Goal: Information Seeking & Learning: Learn about a topic

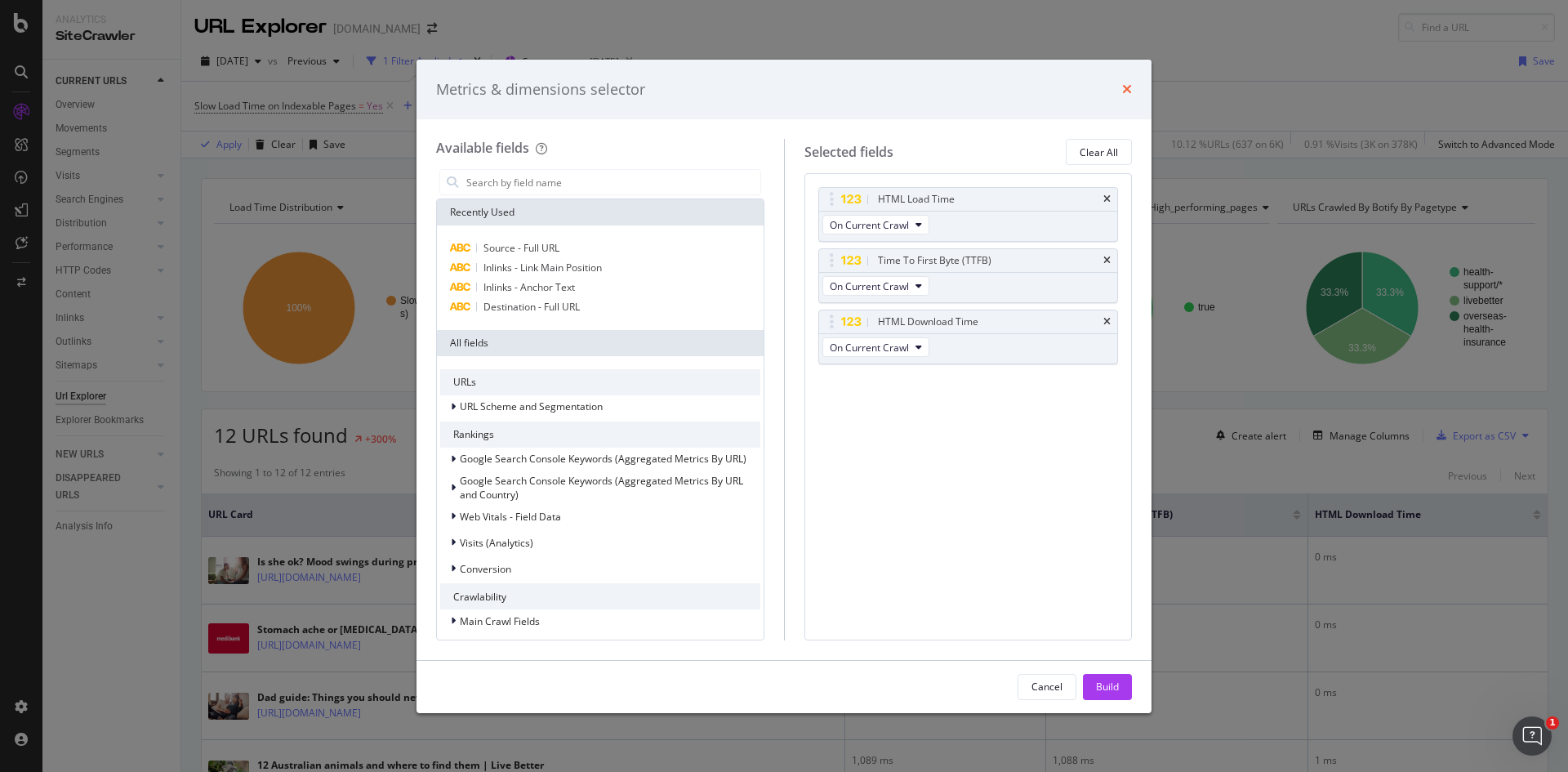
click at [1128, 85] on icon "times" at bounding box center [1128, 88] width 10 height 13
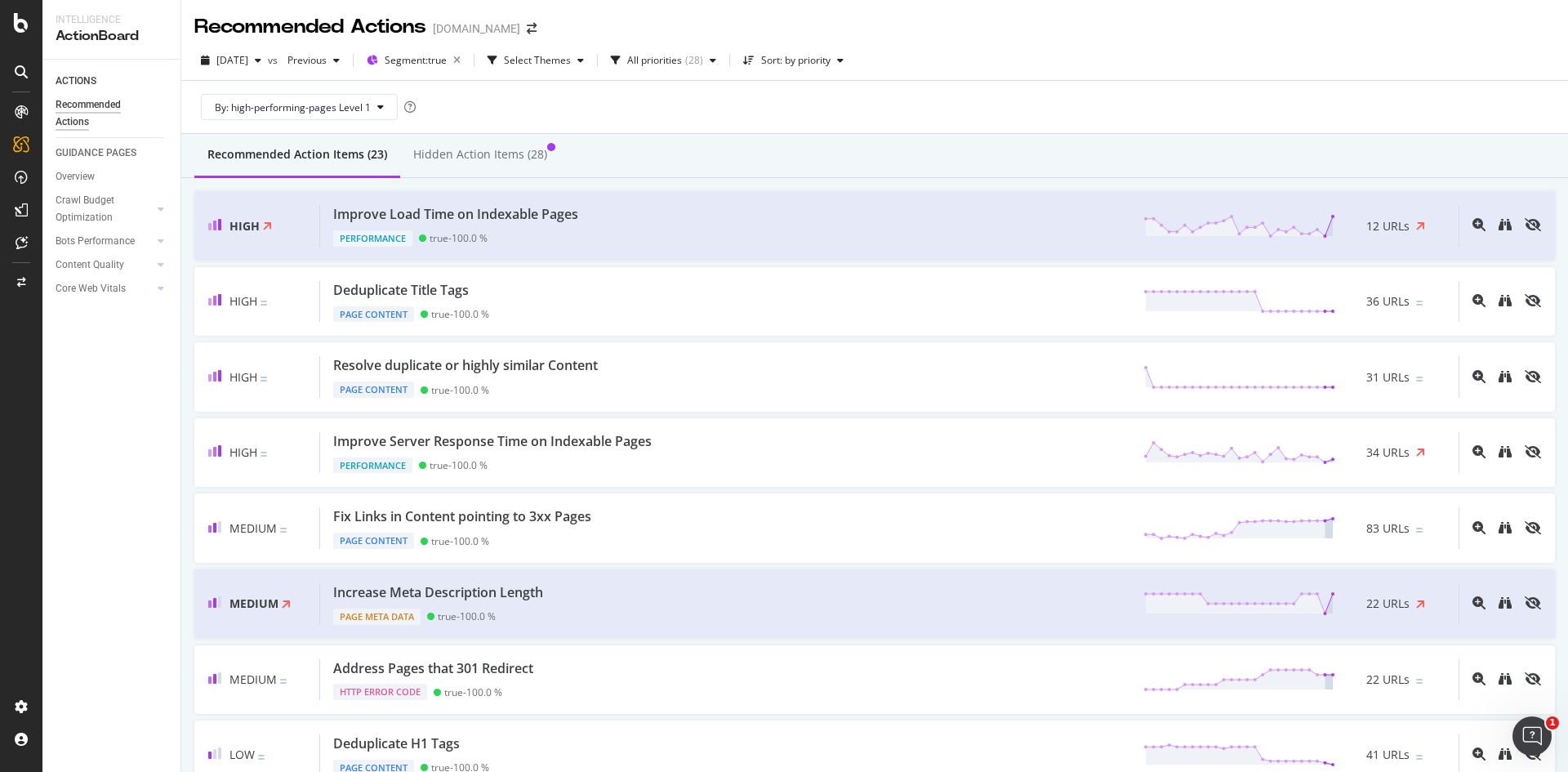
scroll to position [1, 0]
click at [1473, 222] on icon "magnifying-glass-plus" at bounding box center [1479, 224] width 13 height 13
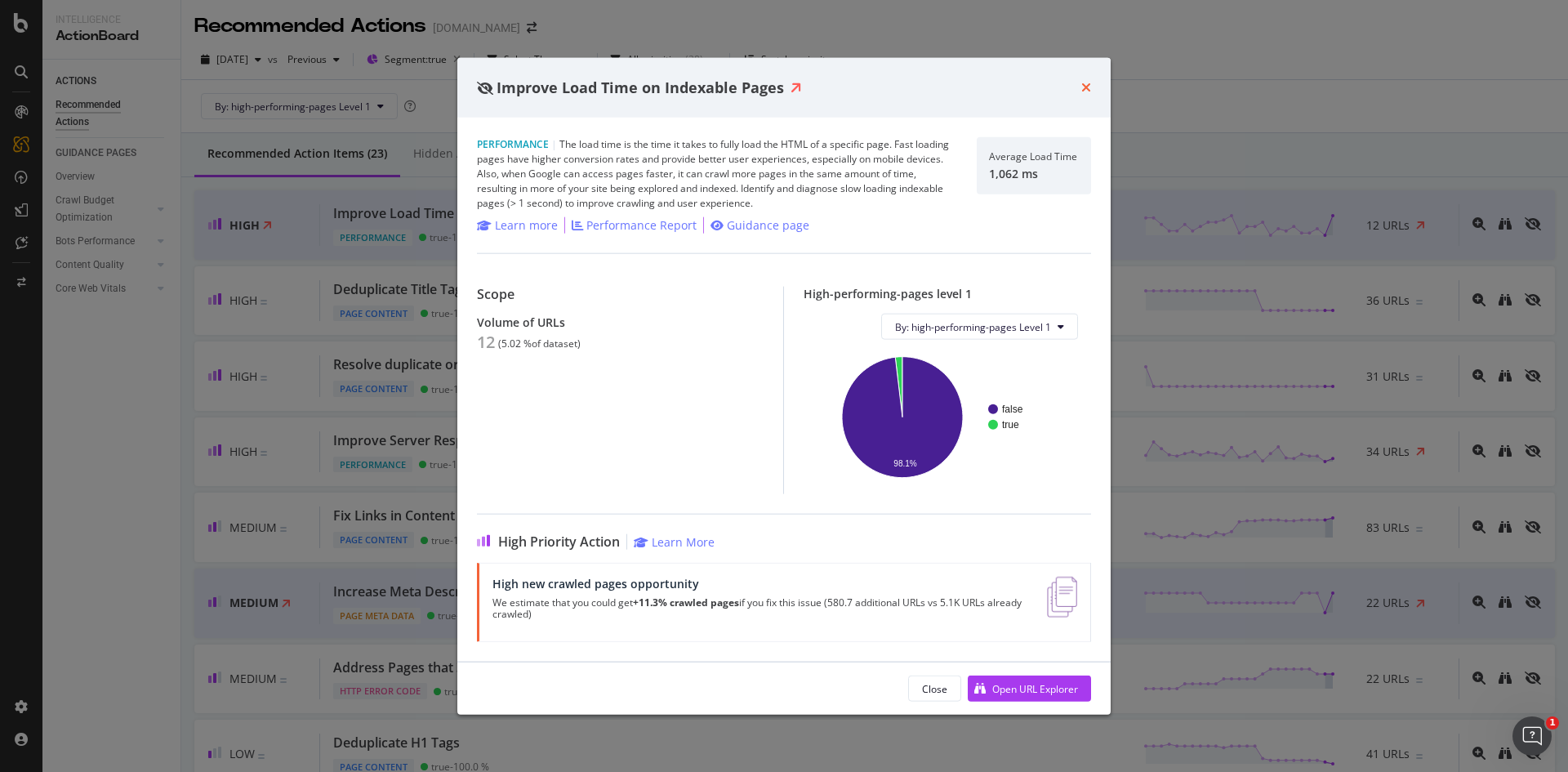
click at [1086, 86] on icon "times" at bounding box center [1087, 87] width 10 height 13
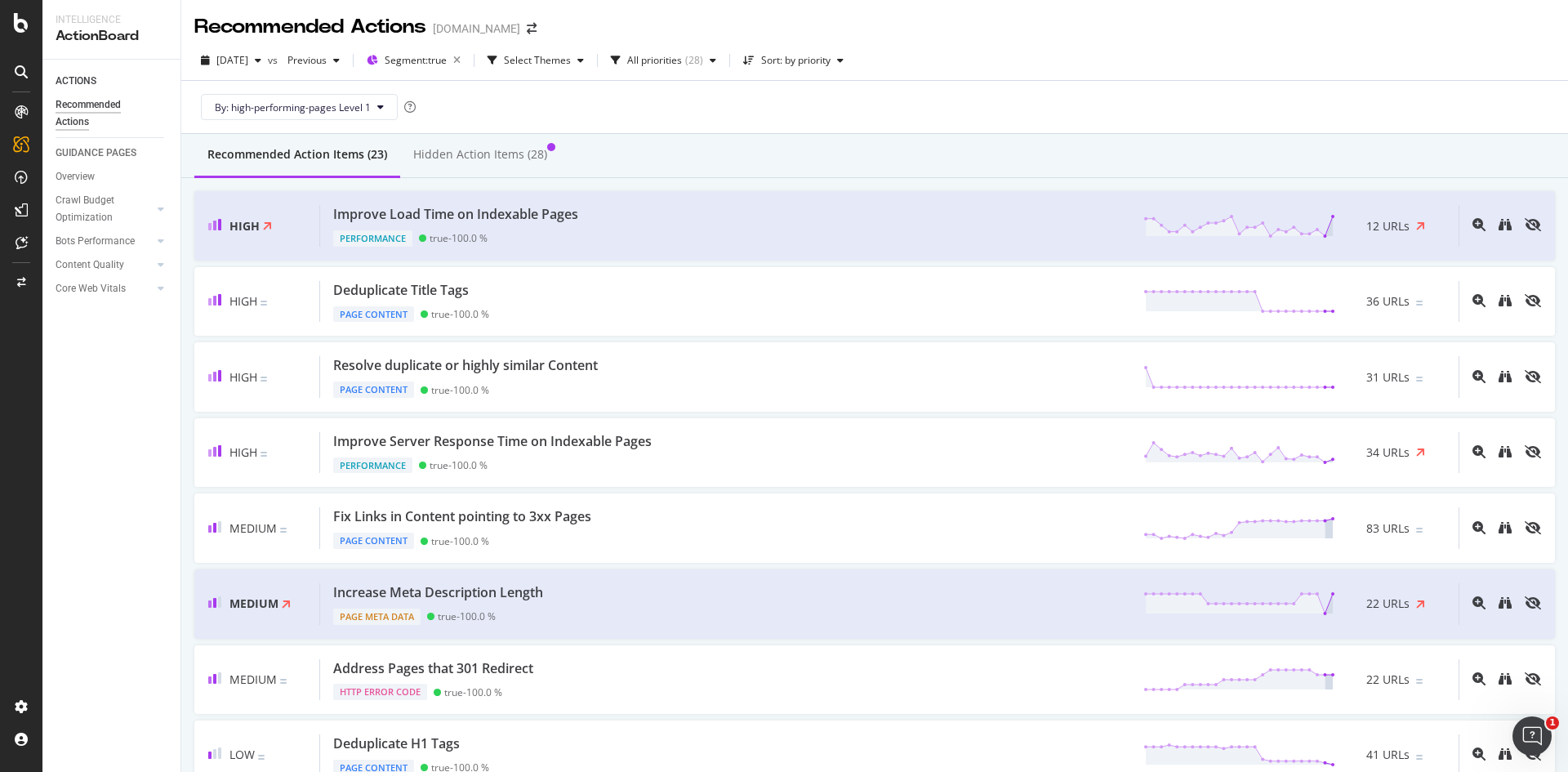
click at [1103, 147] on div "Recommended Action Items (23) Hidden Action Items (28)" at bounding box center [875, 156] width 1387 height 44
click at [1012, 227] on div "Improve Load Time on Indexable Pages Performance true - 100.0 % 12 URLs" at bounding box center [890, 225] width 1139 height 42
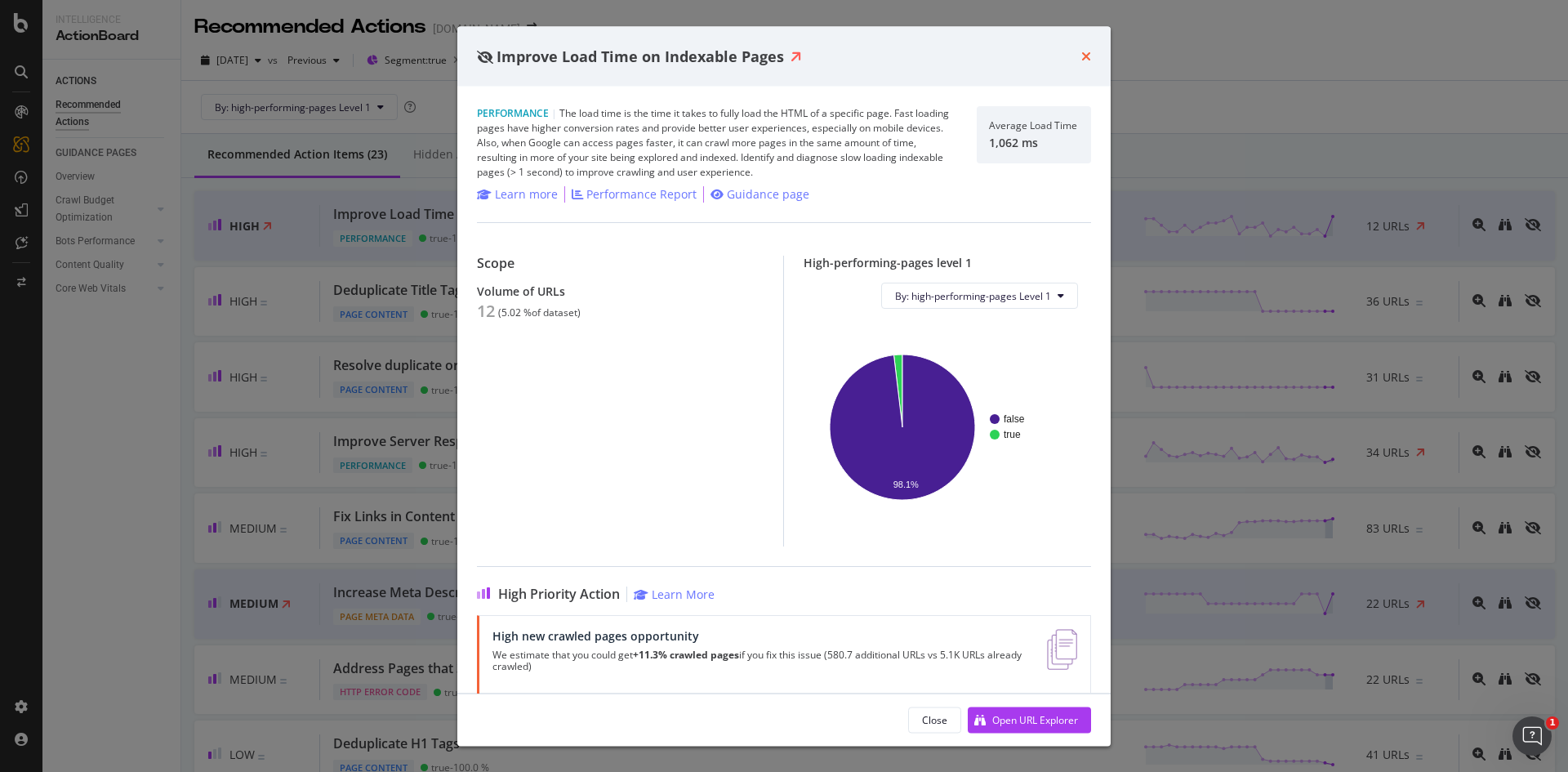
click at [1088, 54] on icon "times" at bounding box center [1087, 56] width 10 height 13
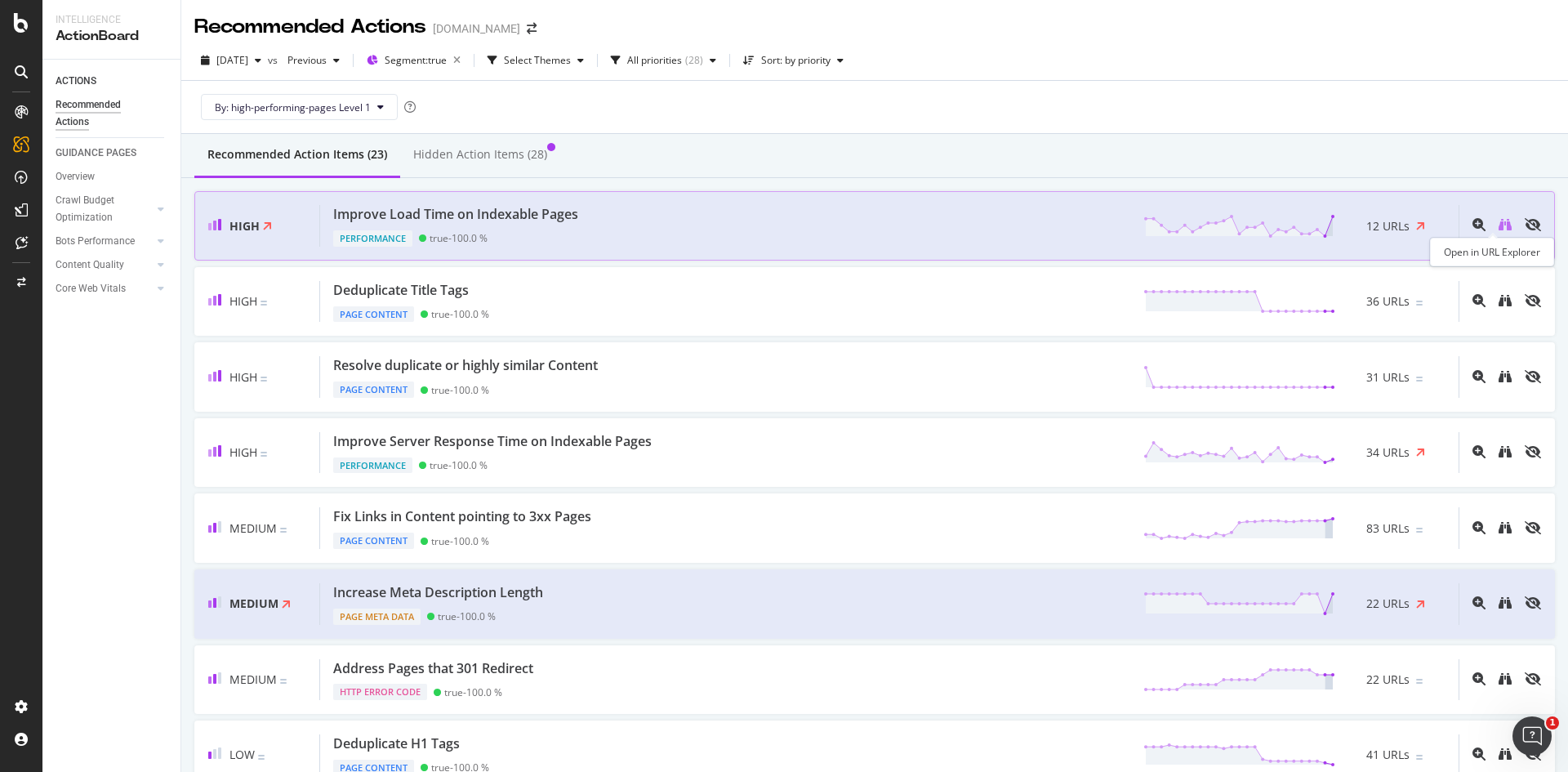
click at [1499, 225] on icon "binoculars" at bounding box center [1505, 224] width 13 height 13
click at [1499, 222] on icon "binoculars" at bounding box center [1505, 224] width 13 height 13
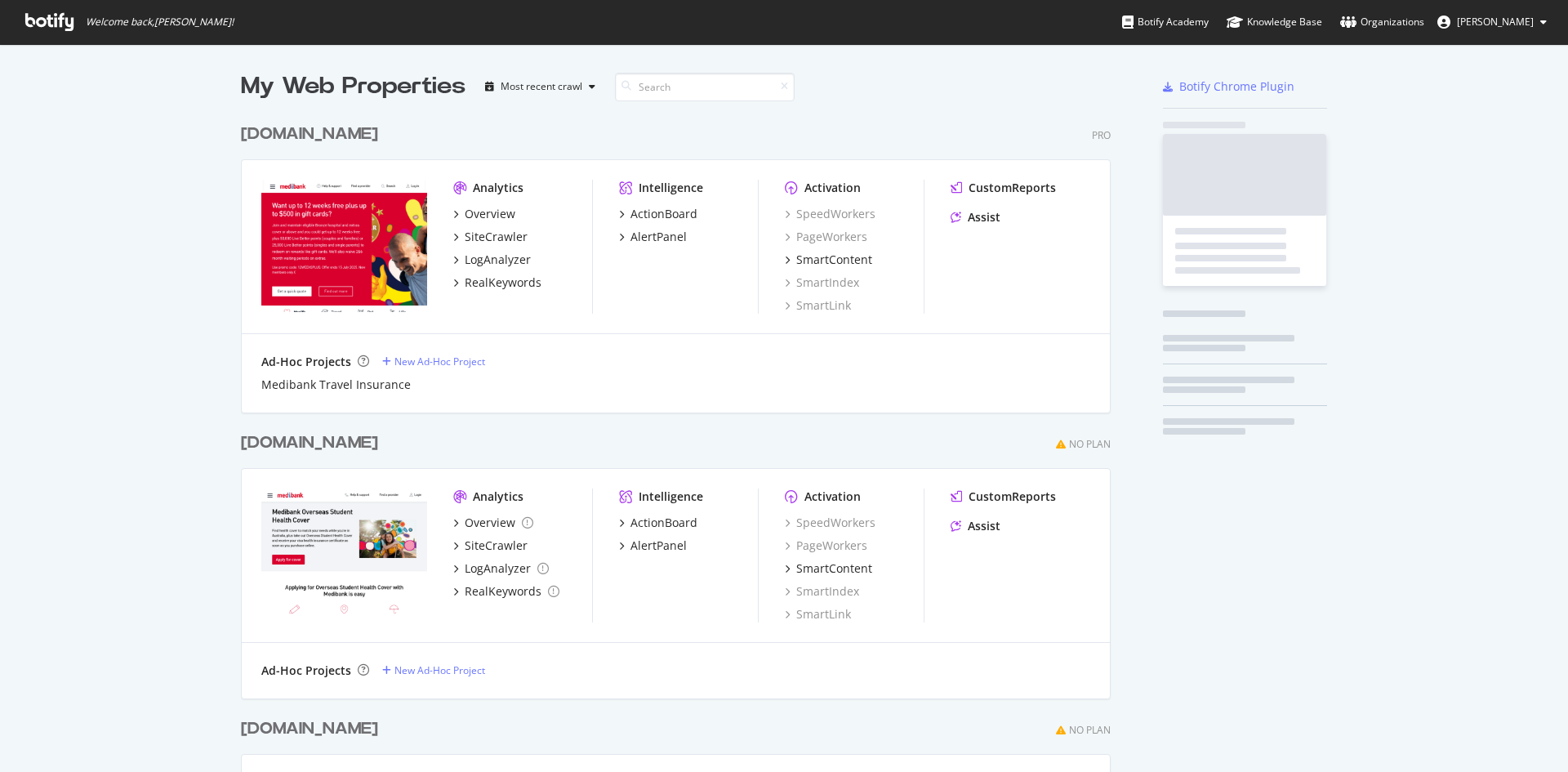
scroll to position [760, 1544]
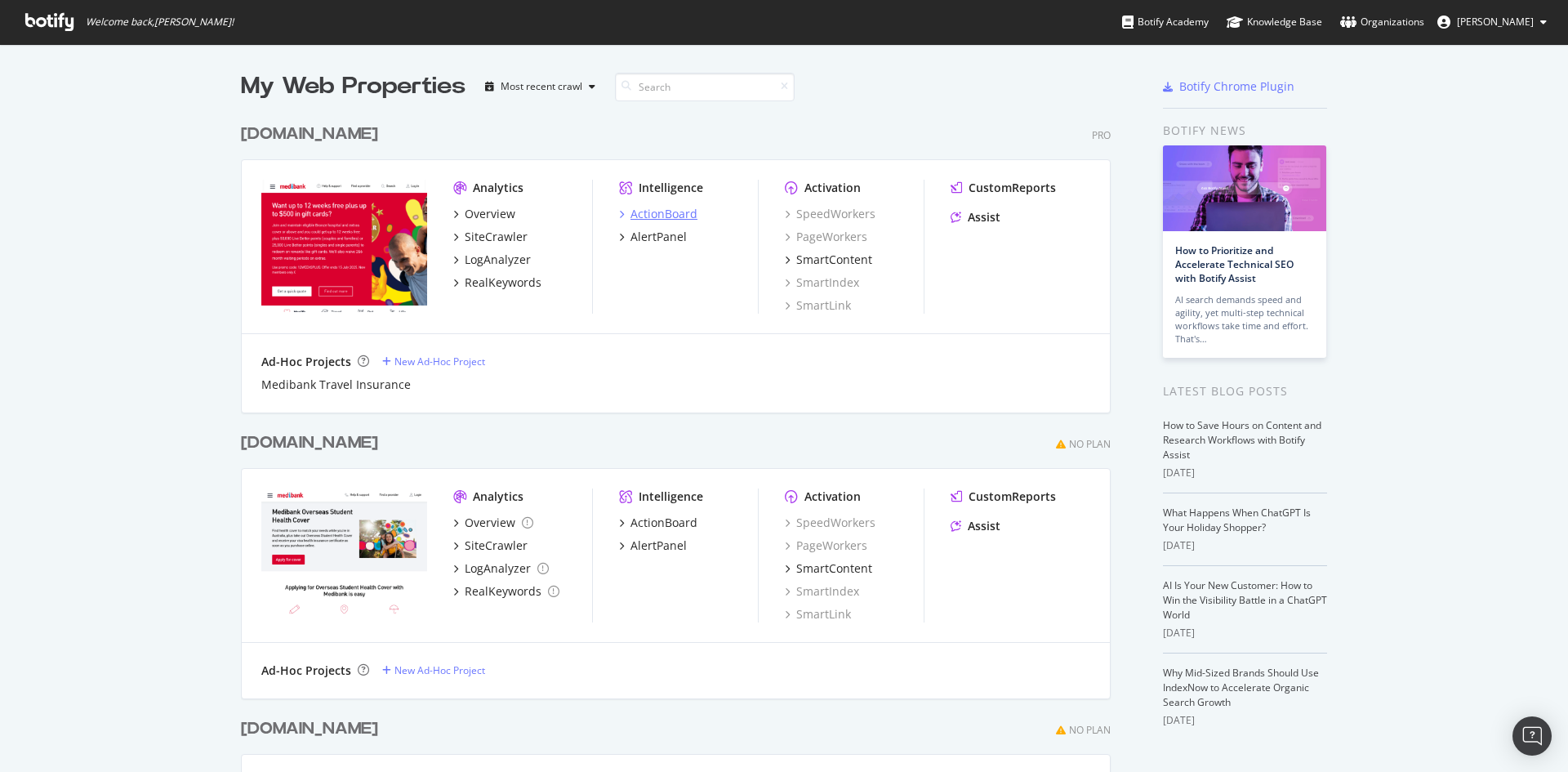
click at [664, 210] on div "ActionBoard" at bounding box center [664, 213] width 67 height 16
